Goal: Check status: Check status

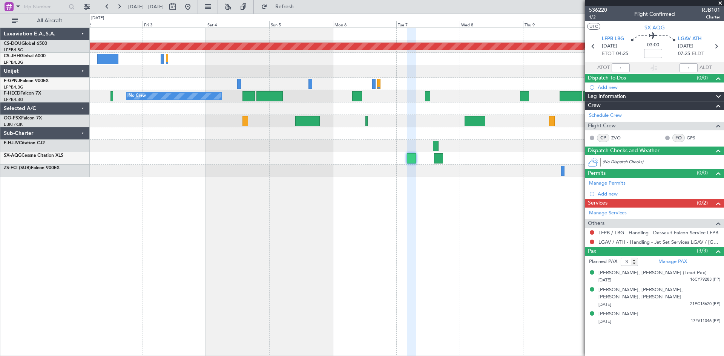
click at [345, 199] on div "Planned Maint London (Biggin Hill) No Crew No Crew Planned Maint Paris (Le Bour…" at bounding box center [407, 192] width 634 height 329
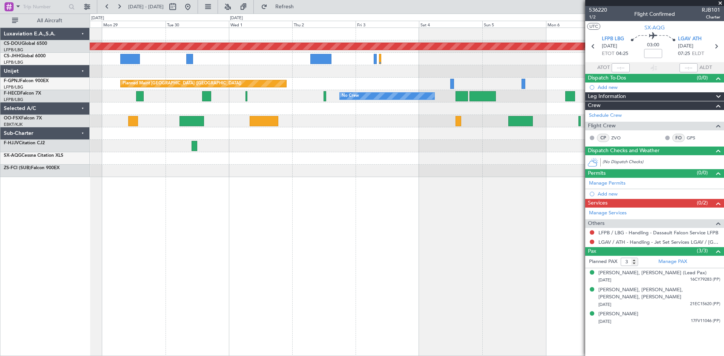
click at [400, 214] on div "Planned Maint London (Biggin Hill) Planned Maint Paris (Le Bourget) No Crew No …" at bounding box center [407, 192] width 634 height 329
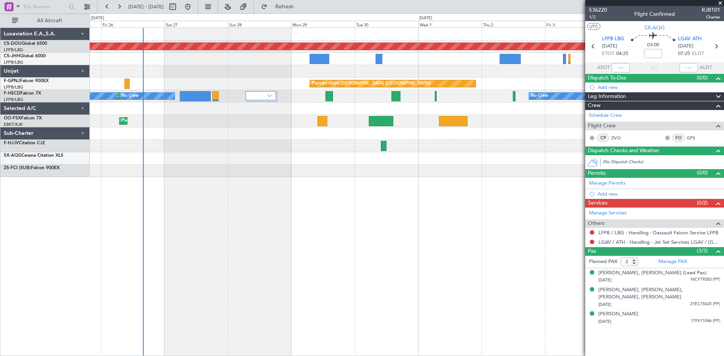
click at [436, 222] on div "Planned Maint London (Biggin Hill) Planned Maint Paris (Le Bourget) Planned Mai…" at bounding box center [407, 192] width 634 height 329
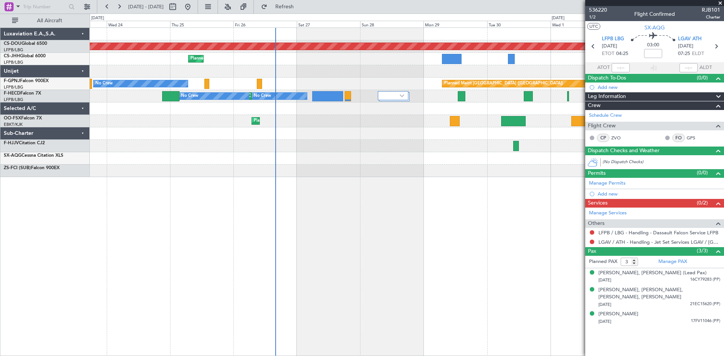
click at [378, 233] on div "Planned Maint London (Biggin Hill) Planned Maint Paris (Le Bourget) Planned Mai…" at bounding box center [407, 192] width 634 height 329
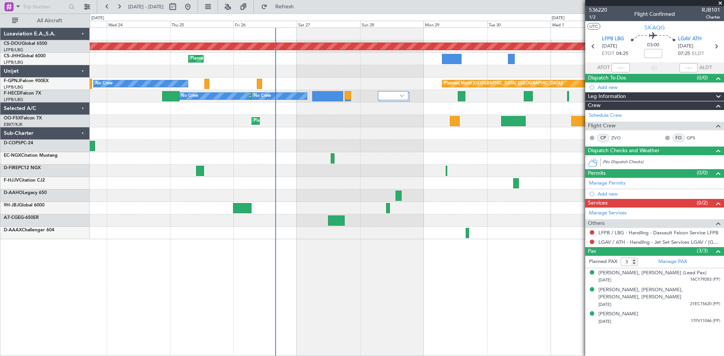
click at [312, 189] on div at bounding box center [407, 183] width 634 height 12
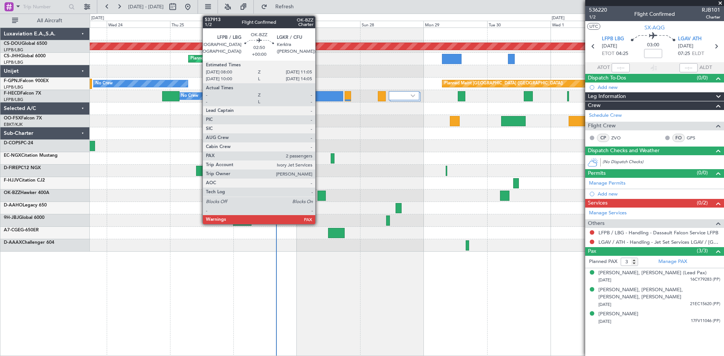
click at [319, 194] on div at bounding box center [322, 196] width 8 height 10
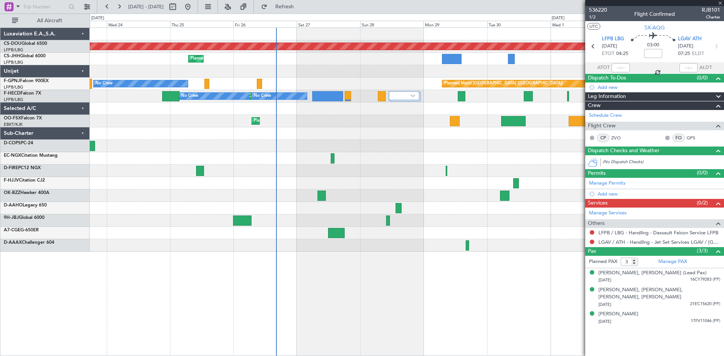
click at [321, 194] on div at bounding box center [322, 196] width 8 height 10
click at [603, 11] on span "536220" at bounding box center [598, 10] width 18 height 8
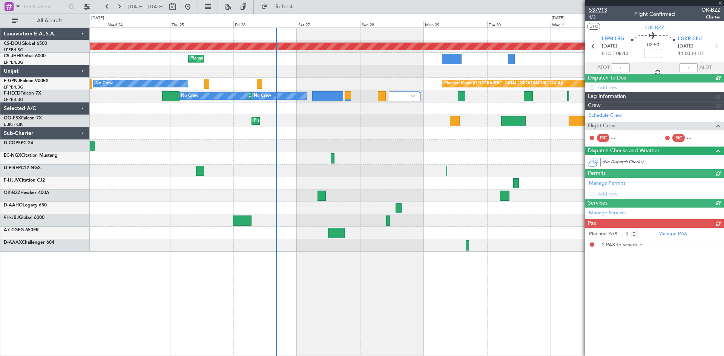
type input "2"
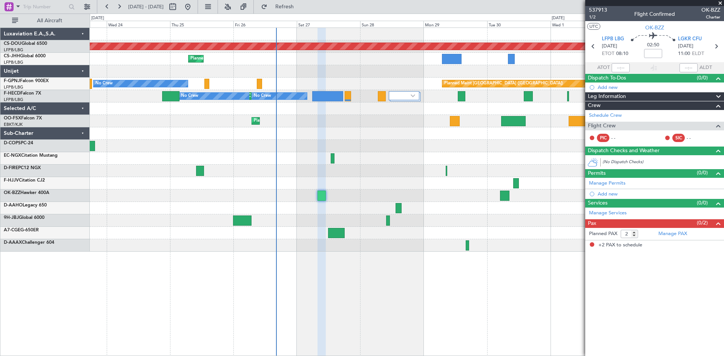
click at [356, 188] on div at bounding box center [407, 183] width 634 height 12
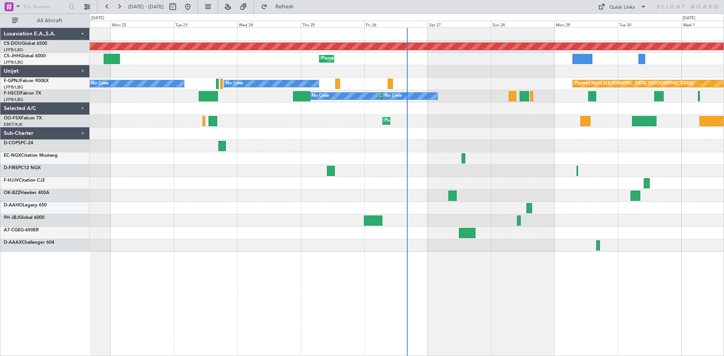
click at [490, 167] on div "Planned Maint London ([GEOGRAPHIC_DATA]) Planned Maint [GEOGRAPHIC_DATA] ([GEOG…" at bounding box center [407, 140] width 634 height 224
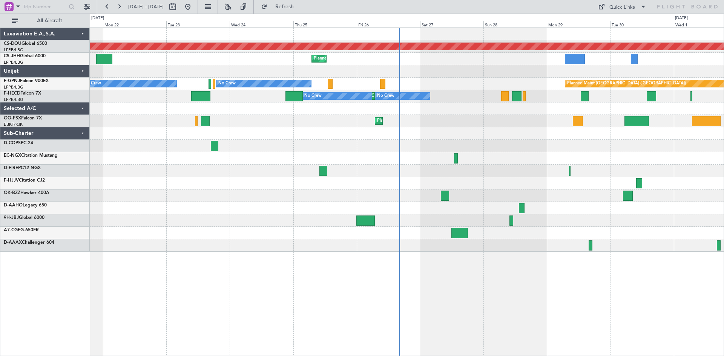
click at [498, 174] on div at bounding box center [407, 171] width 634 height 12
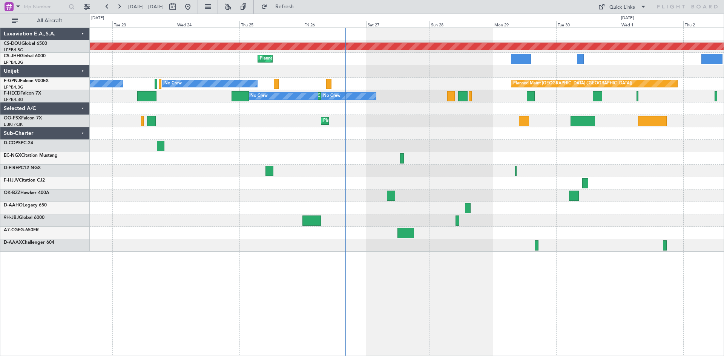
click at [442, 197] on div at bounding box center [407, 196] width 634 height 12
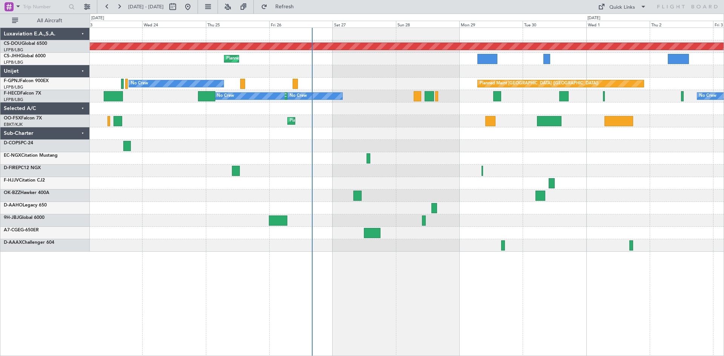
click at [434, 191] on div "Planned Maint London ([GEOGRAPHIC_DATA]) Planned Maint [GEOGRAPHIC_DATA] ([GEOG…" at bounding box center [407, 140] width 634 height 224
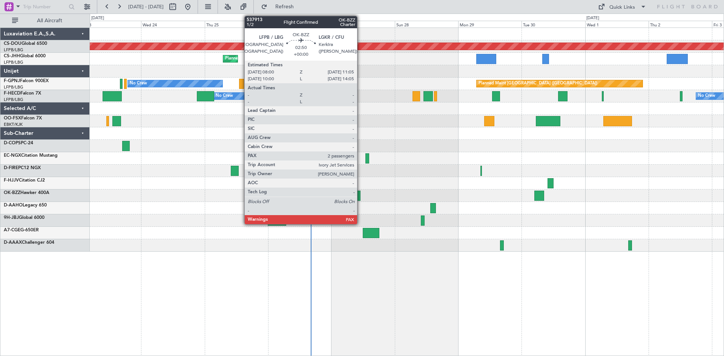
click at [361, 198] on div at bounding box center [356, 196] width 8 height 10
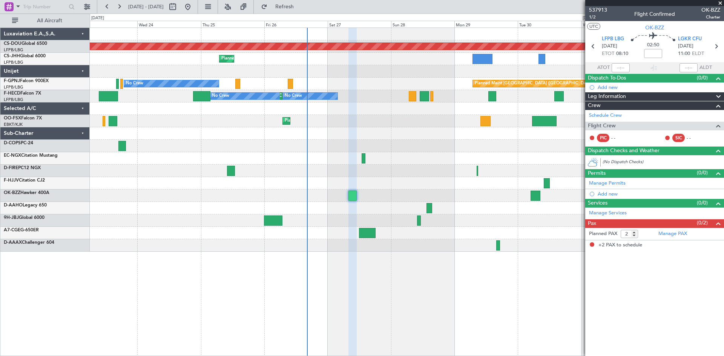
click at [423, 134] on div at bounding box center [407, 133] width 634 height 12
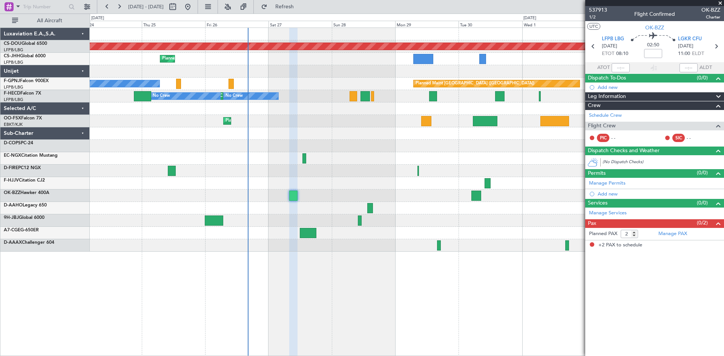
click at [363, 170] on div "Planned Maint London ([GEOGRAPHIC_DATA]) Planned Maint [GEOGRAPHIC_DATA] ([GEOG…" at bounding box center [407, 140] width 634 height 224
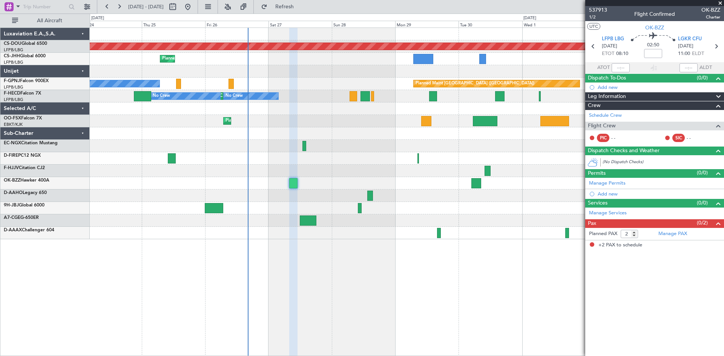
click at [326, 150] on div at bounding box center [407, 146] width 634 height 12
click at [336, 183] on div at bounding box center [407, 183] width 634 height 12
click at [606, 9] on span "537913" at bounding box center [598, 10] width 18 height 8
